Goal: Information Seeking & Learning: Learn about a topic

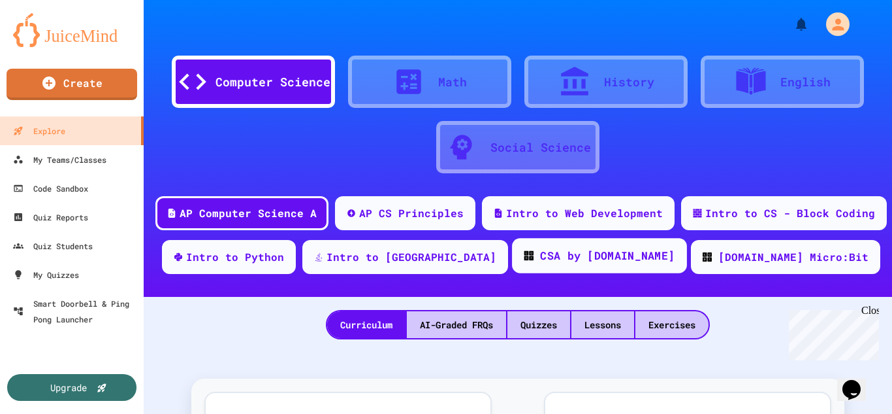
click at [540, 249] on div "CSA by [DOMAIN_NAME]" at bounding box center [607, 256] width 135 height 16
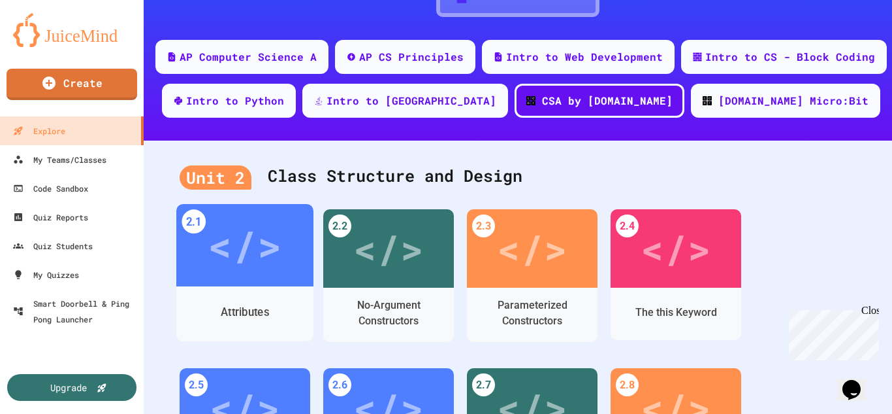
scroll to position [131, 0]
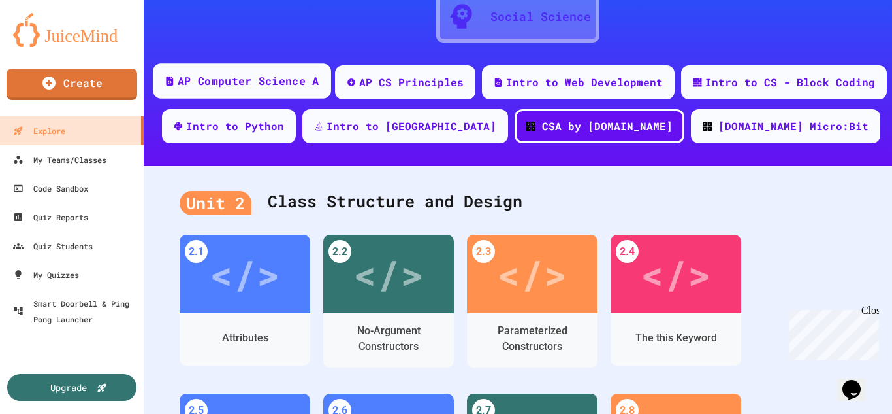
click at [232, 87] on div "AP Computer Science A" at bounding box center [248, 81] width 141 height 16
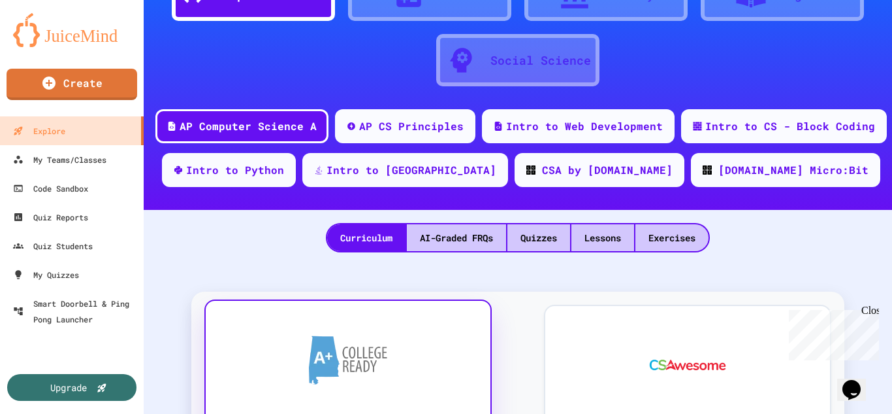
scroll to position [65, 0]
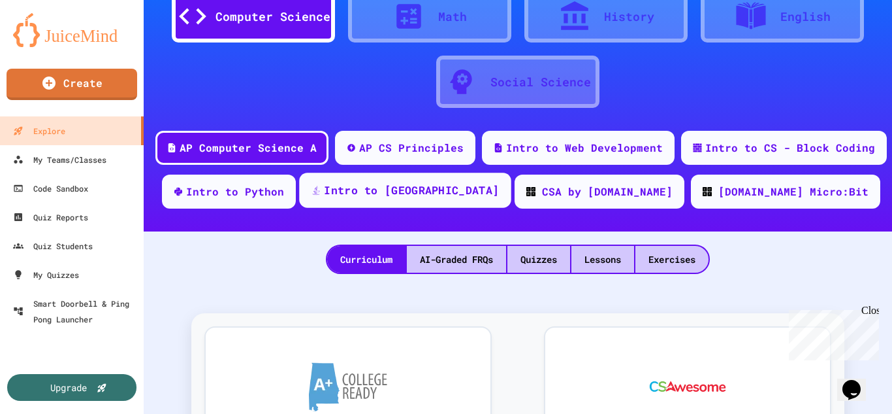
click at [431, 191] on div "Intro to [GEOGRAPHIC_DATA]" at bounding box center [411, 190] width 175 height 16
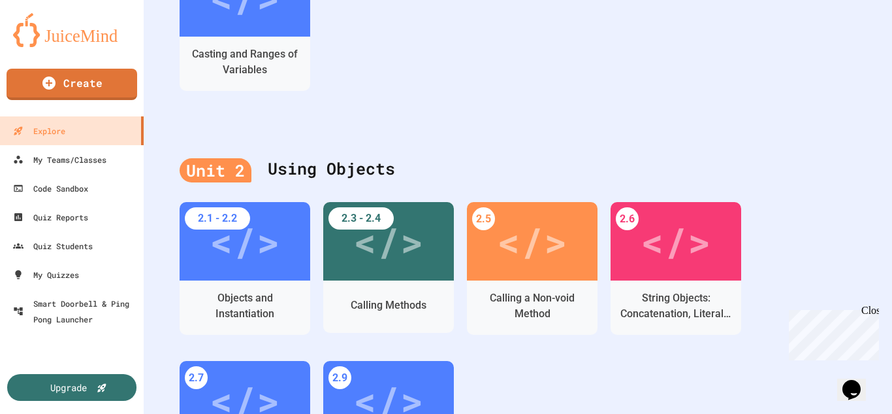
scroll to position [653, 0]
